Goal: Check status: Check status

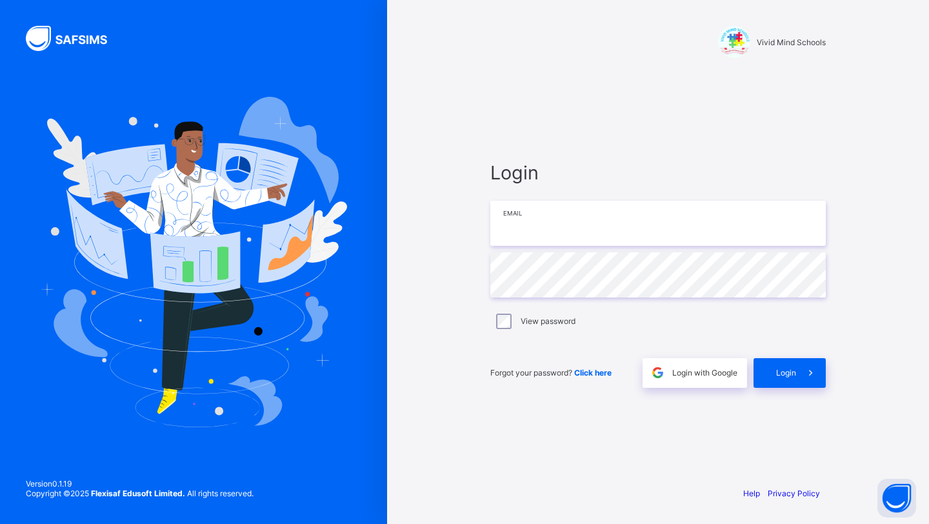
type input "**********"
click at [764, 368] on div "Login" at bounding box center [789, 373] width 72 height 30
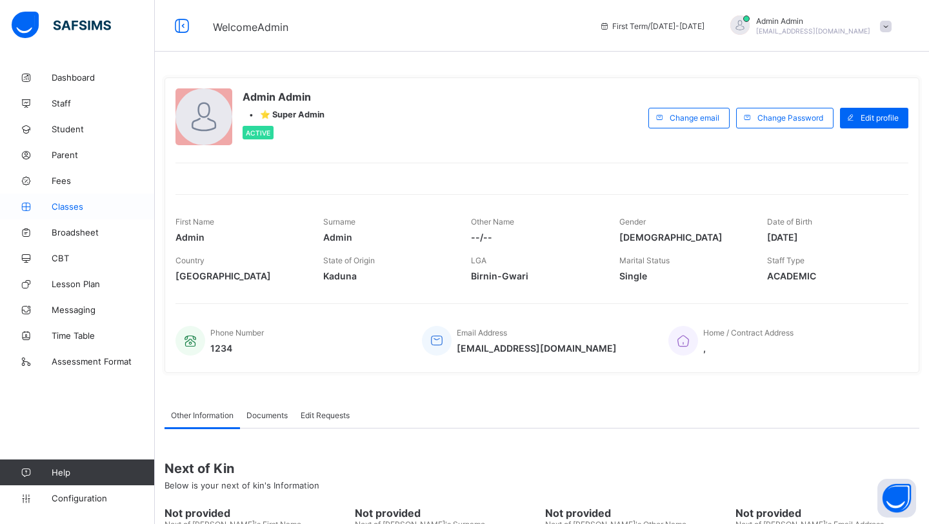
click at [76, 208] on span "Classes" at bounding box center [103, 206] width 103 height 10
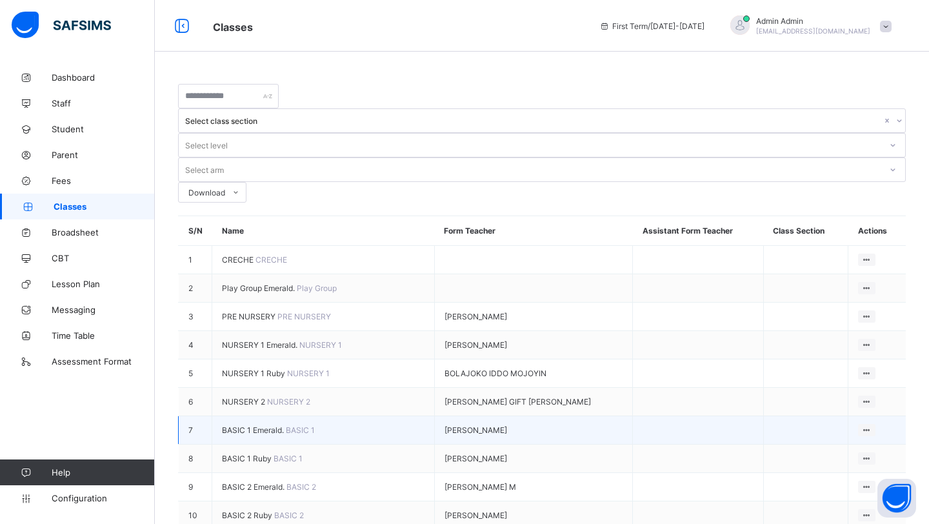
scroll to position [38, 0]
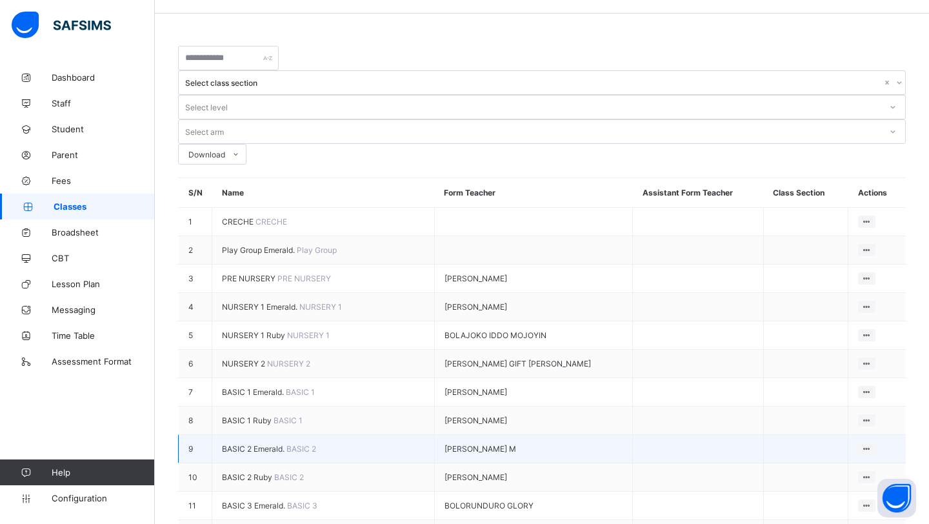
click at [237, 444] on span "BASIC 2 Emerald." at bounding box center [254, 449] width 64 height 10
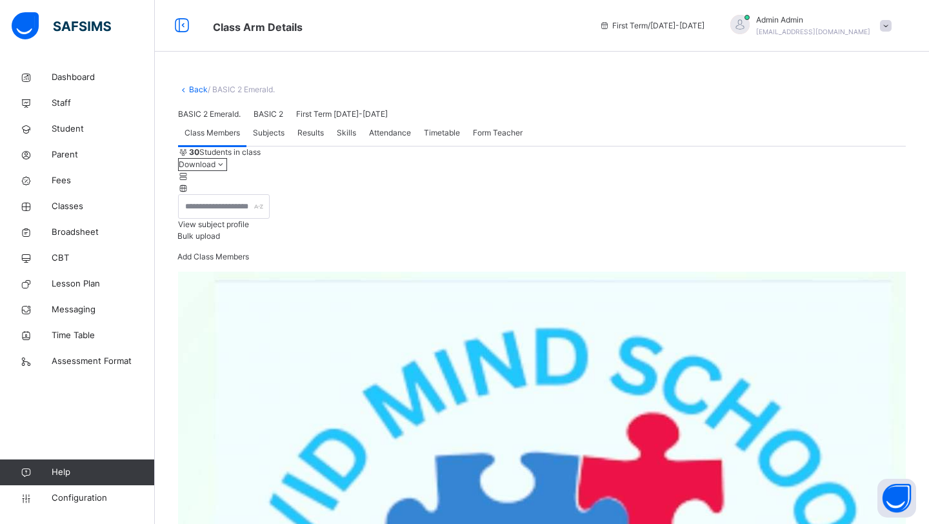
click at [282, 139] on span "Subjects" at bounding box center [269, 133] width 32 height 12
click at [317, 139] on span "Results" at bounding box center [310, 133] width 26 height 12
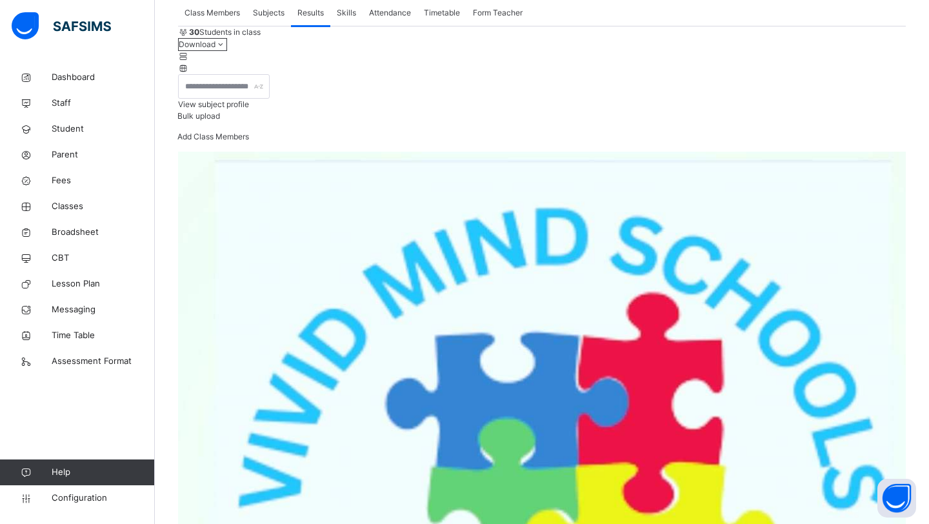
scroll to position [132, 0]
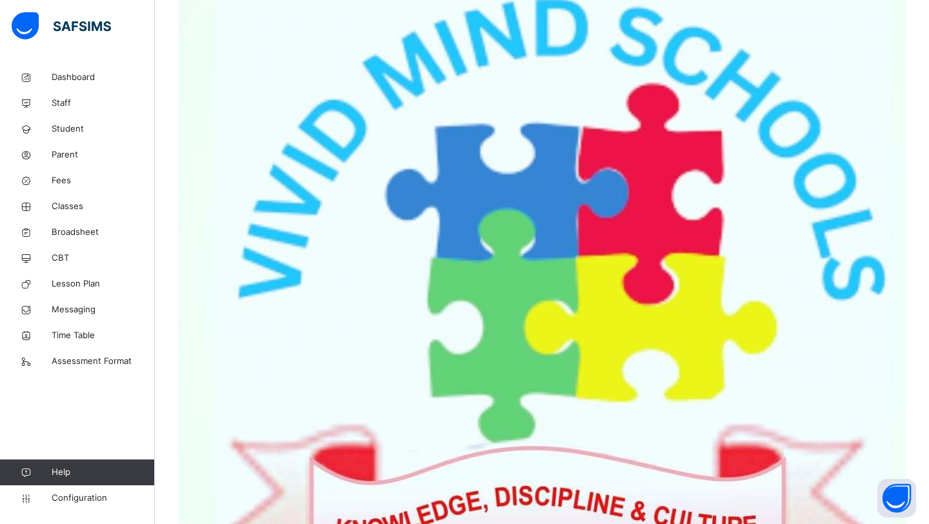
scroll to position [371, 0]
